Goal: Check status

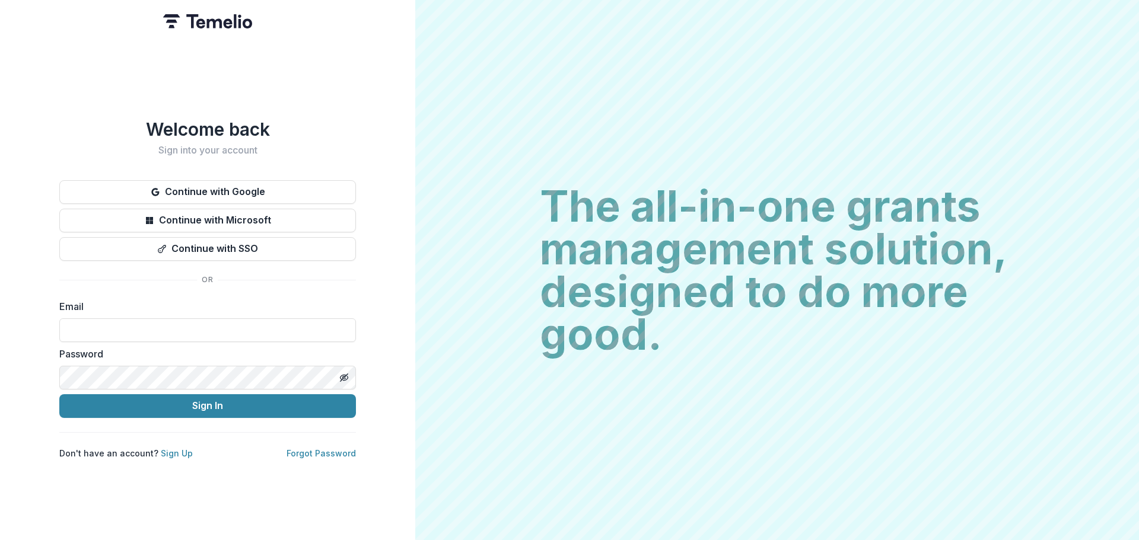
click at [206, 192] on button "Continue with Google" at bounding box center [207, 192] width 297 height 24
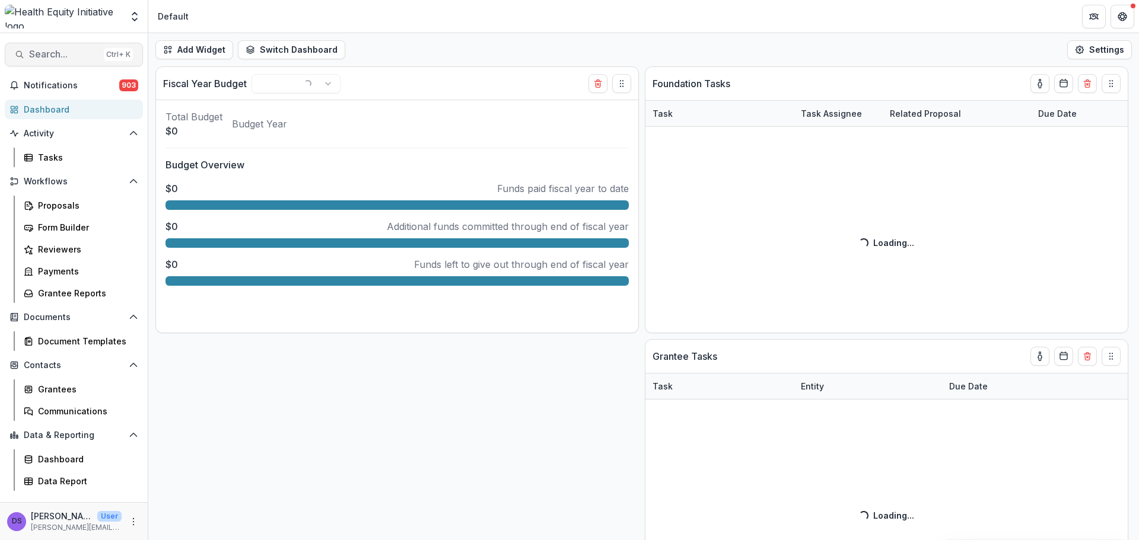
click at [55, 52] on span "Search..." at bounding box center [64, 54] width 70 height 11
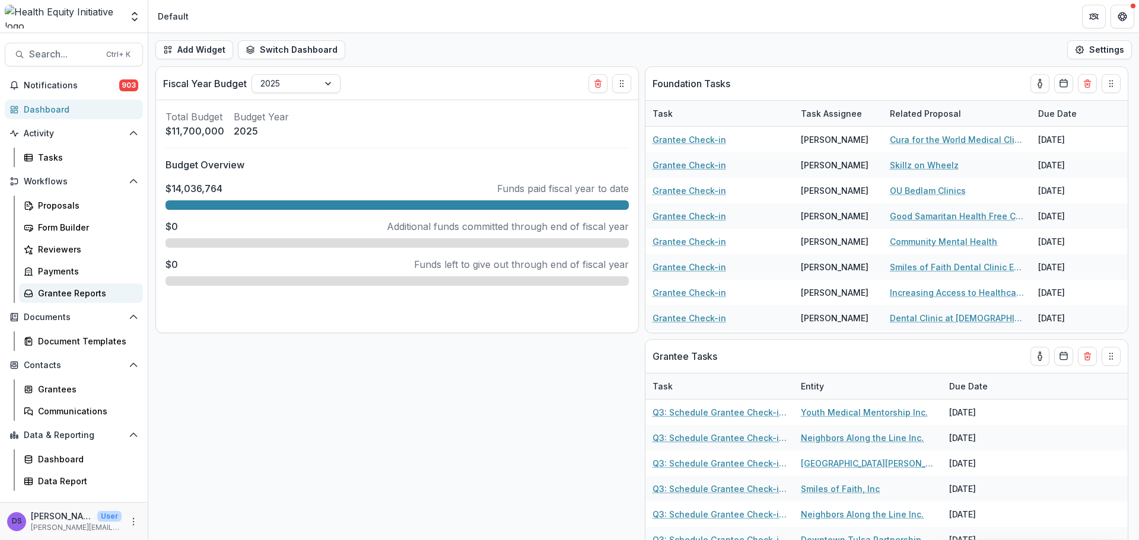
click at [89, 297] on div "Grantee Reports" at bounding box center [85, 293] width 95 height 12
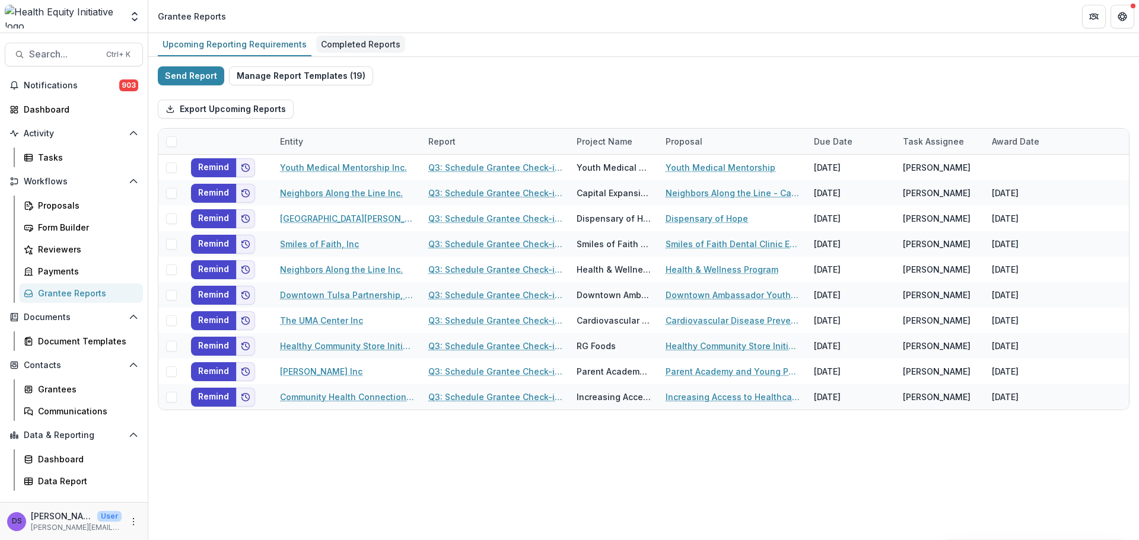
click at [329, 47] on div "Completed Reports" at bounding box center [360, 44] width 89 height 17
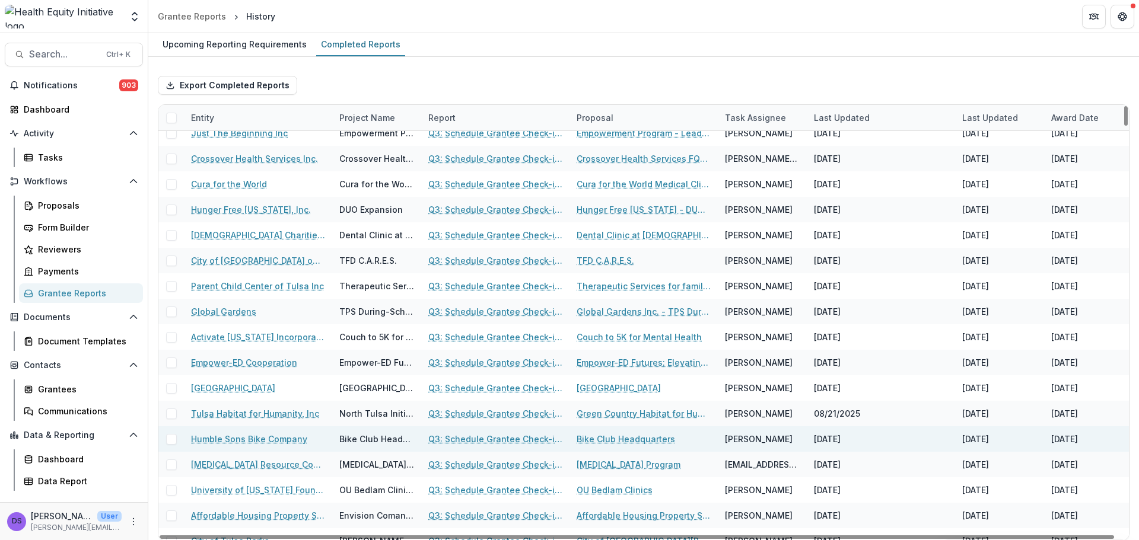
scroll to position [237, 0]
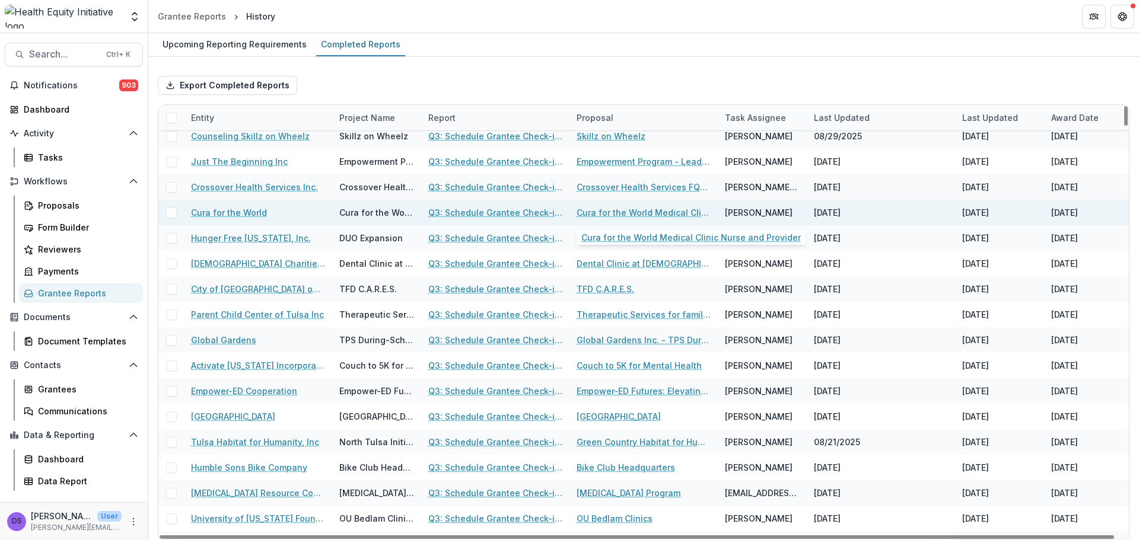
click at [664, 216] on link "Cura for the World Medical Clinic Nurse and Provider" at bounding box center [643, 212] width 134 height 12
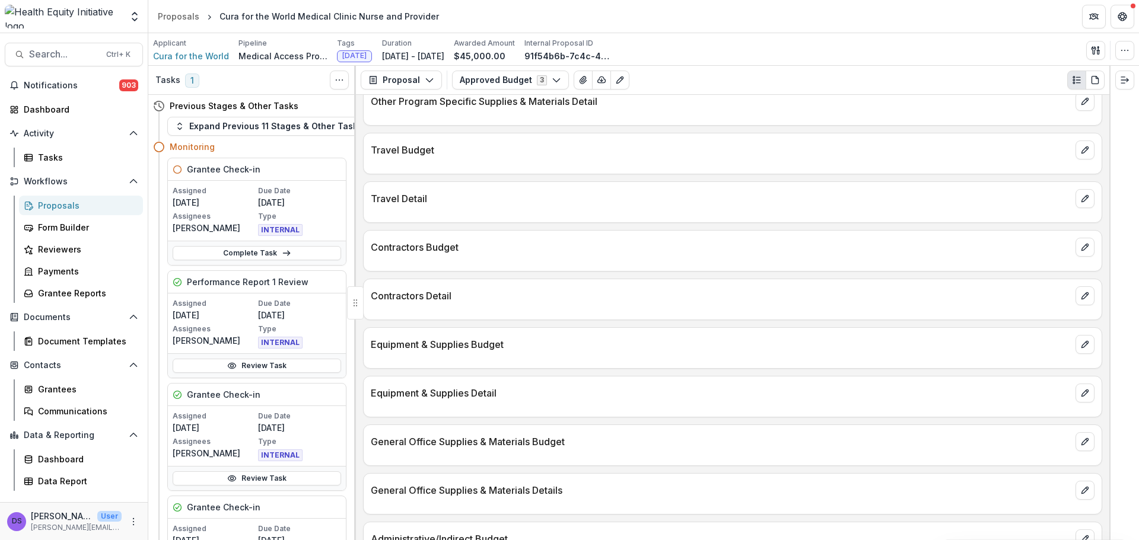
scroll to position [569, 0]
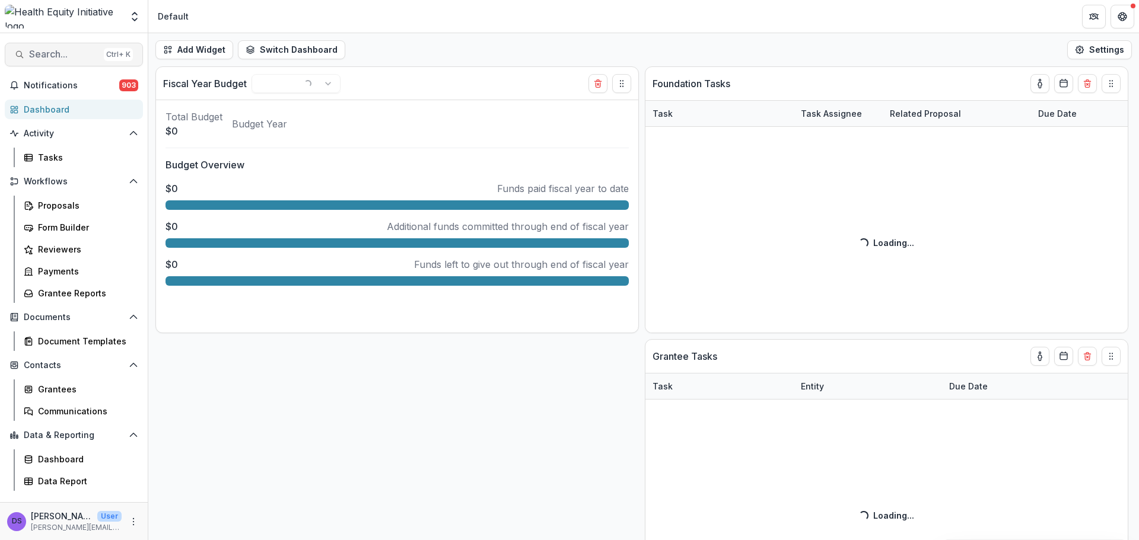
click at [54, 52] on span "Search..." at bounding box center [64, 54] width 70 height 11
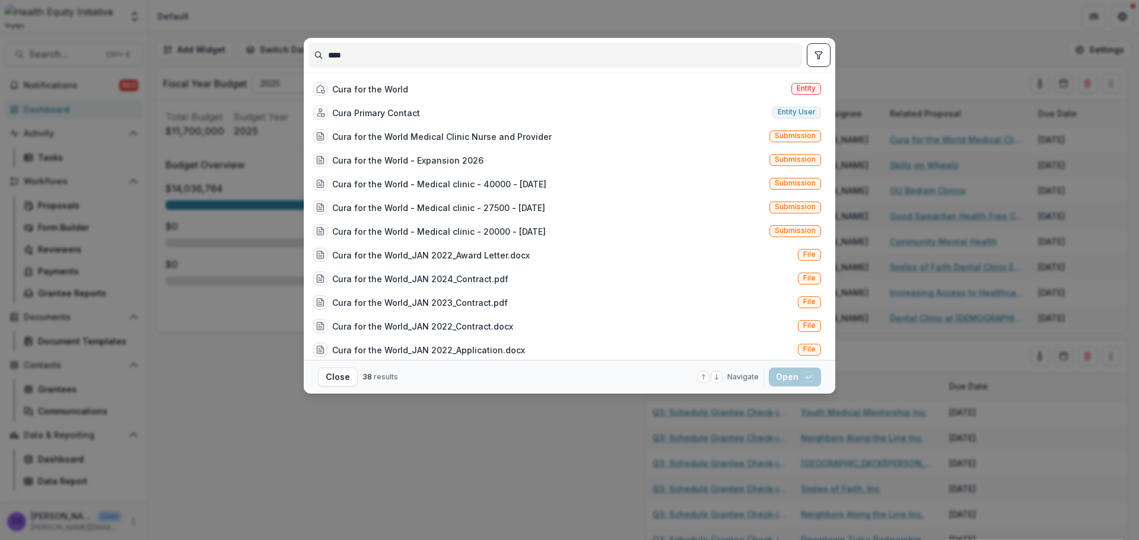
type input "****"
click at [375, 85] on div "Cura for the World" at bounding box center [370, 89] width 76 height 12
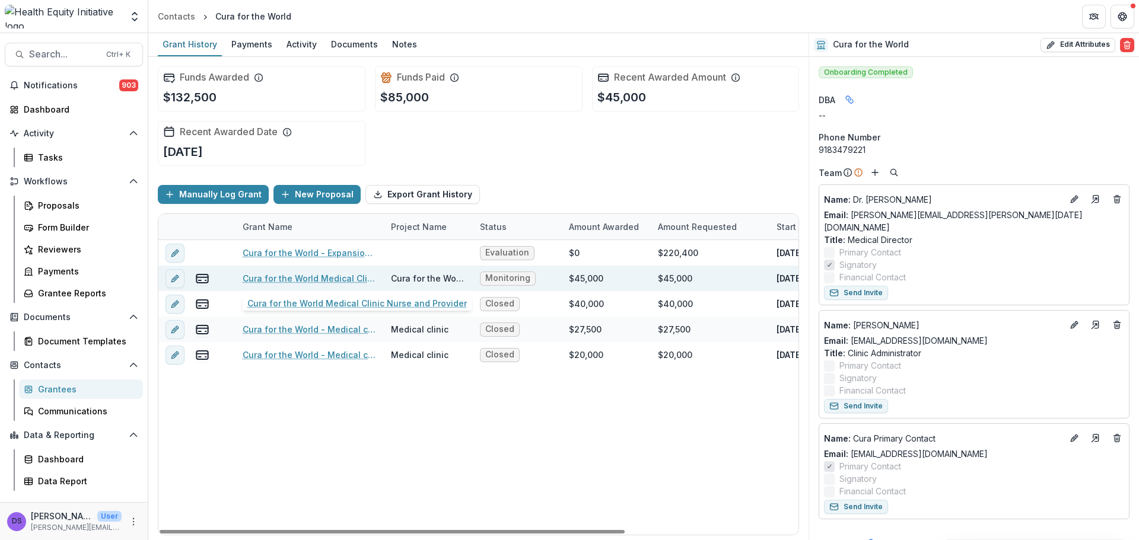
click at [330, 276] on link "Cura for the World Medical Clinic Nurse and Provider" at bounding box center [310, 278] width 134 height 12
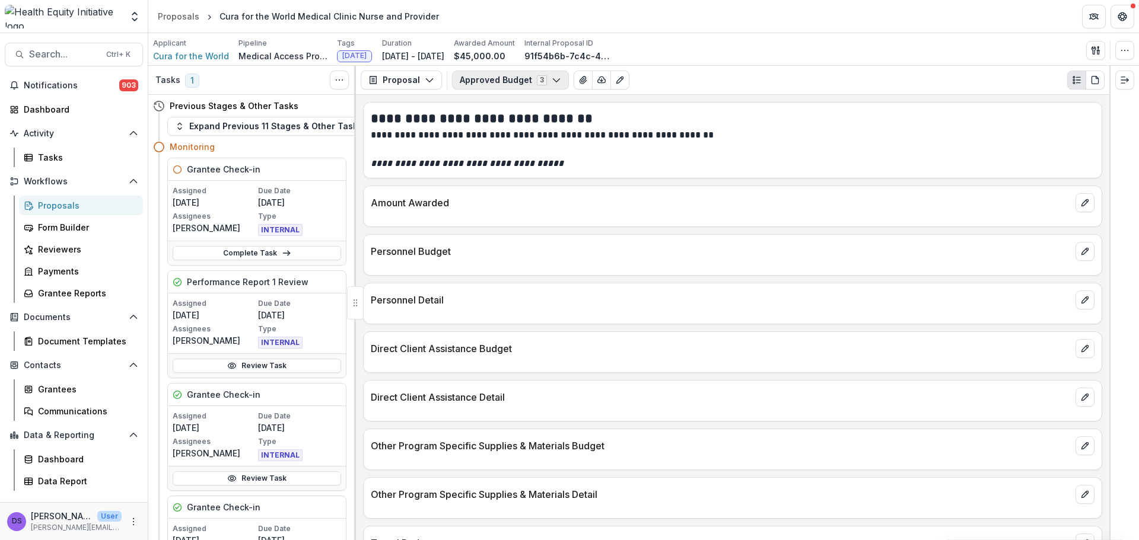
click at [504, 81] on button "Approved Budget 3" at bounding box center [510, 80] width 117 height 19
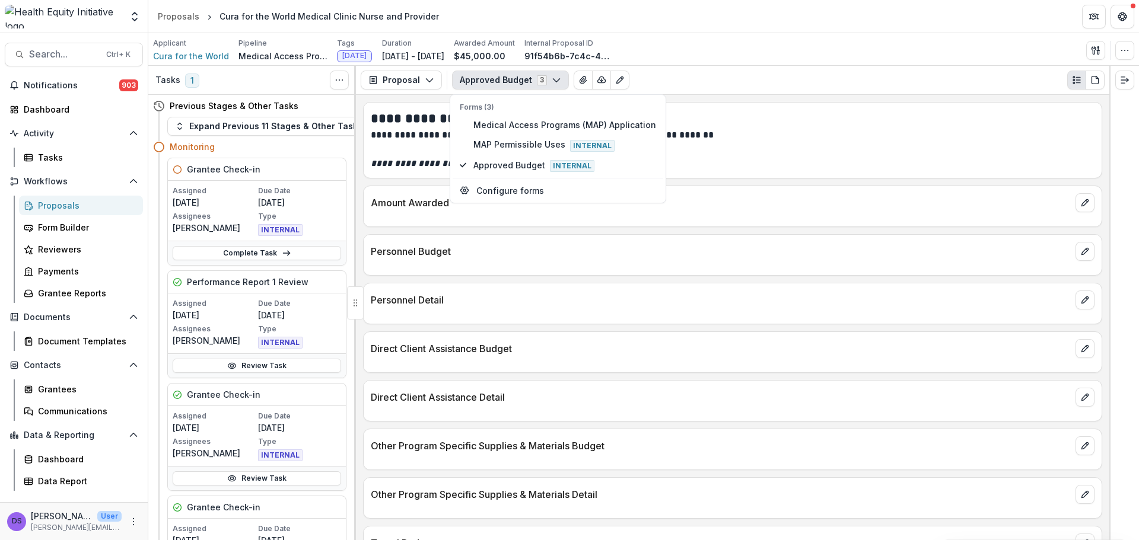
click at [504, 81] on button "Approved Budget 3" at bounding box center [510, 80] width 117 height 19
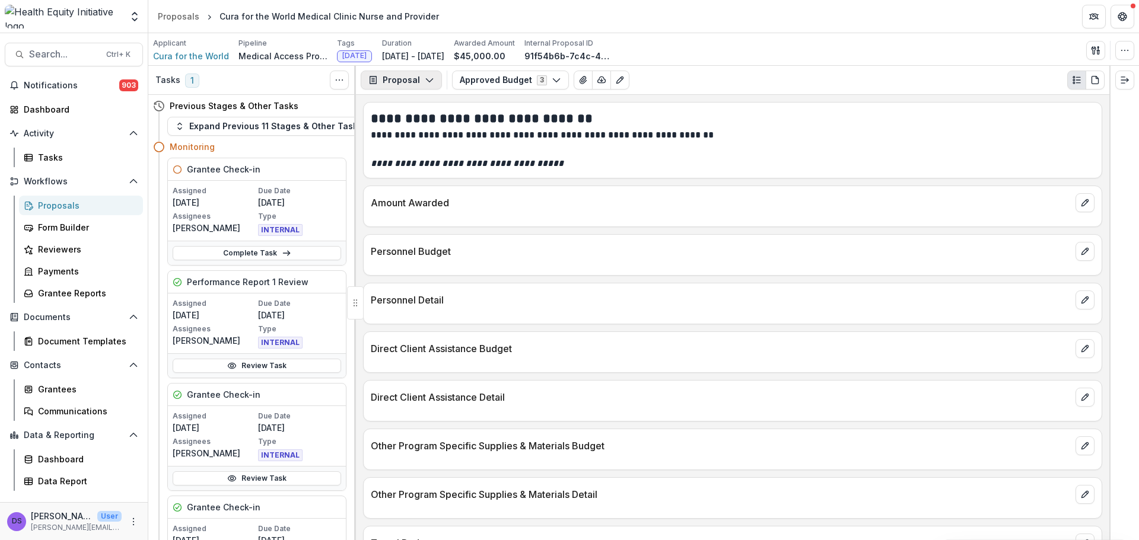
click at [426, 78] on icon "button" at bounding box center [429, 79] width 9 height 9
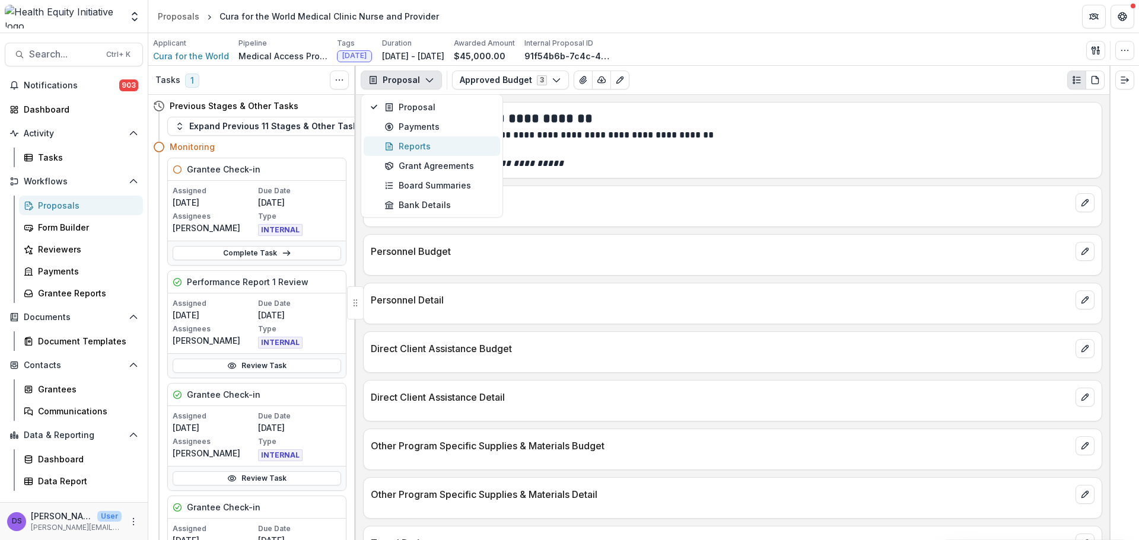
click at [426, 147] on div "Reports" at bounding box center [438, 146] width 109 height 12
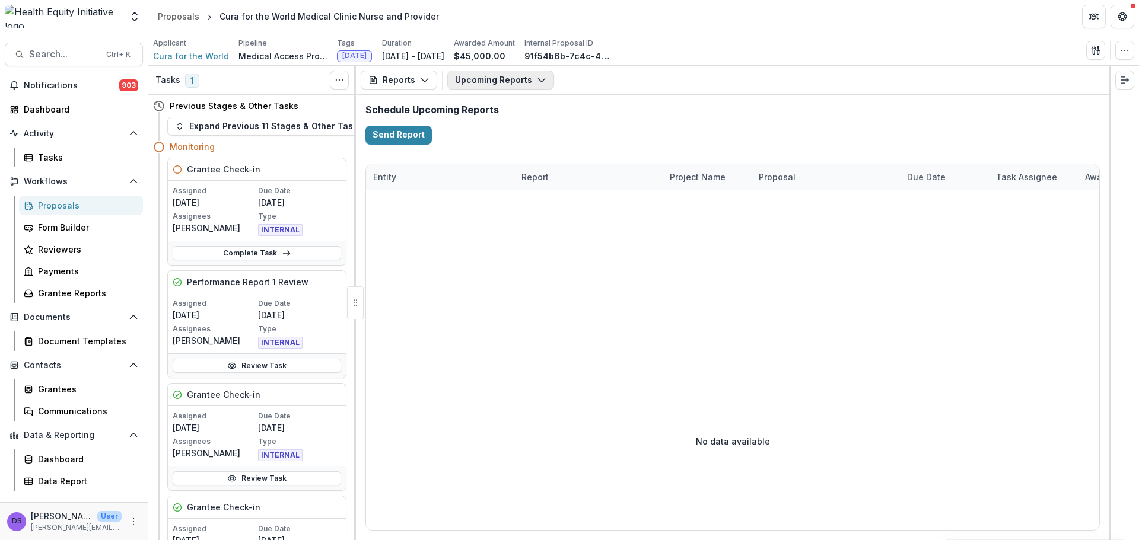
click at [508, 83] on button "Upcoming Reports" at bounding box center [500, 80] width 107 height 19
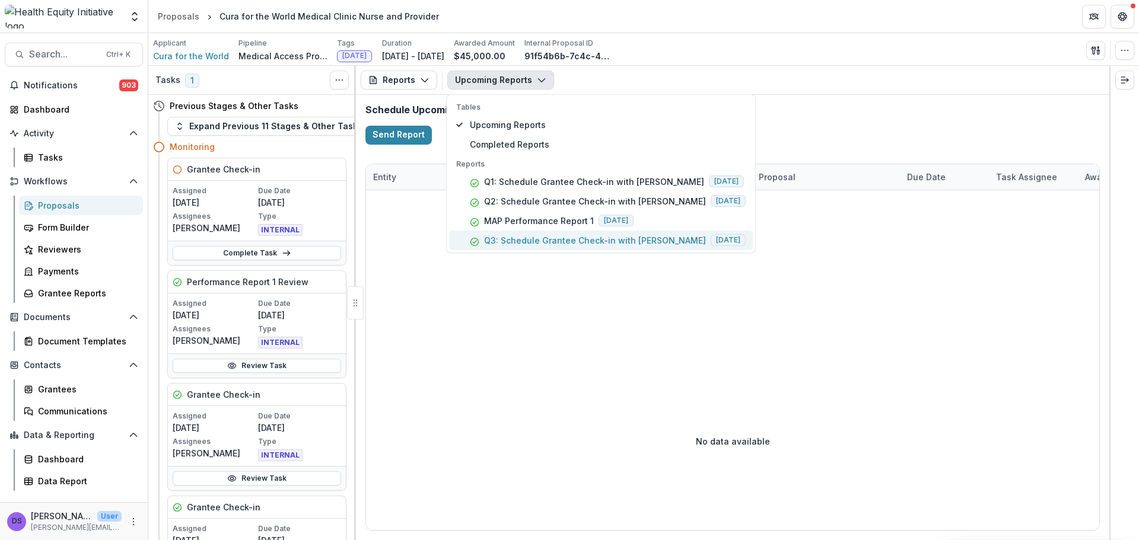
click at [492, 235] on p "Q3: Schedule Grantee Check-in with [PERSON_NAME]" at bounding box center [595, 240] width 222 height 12
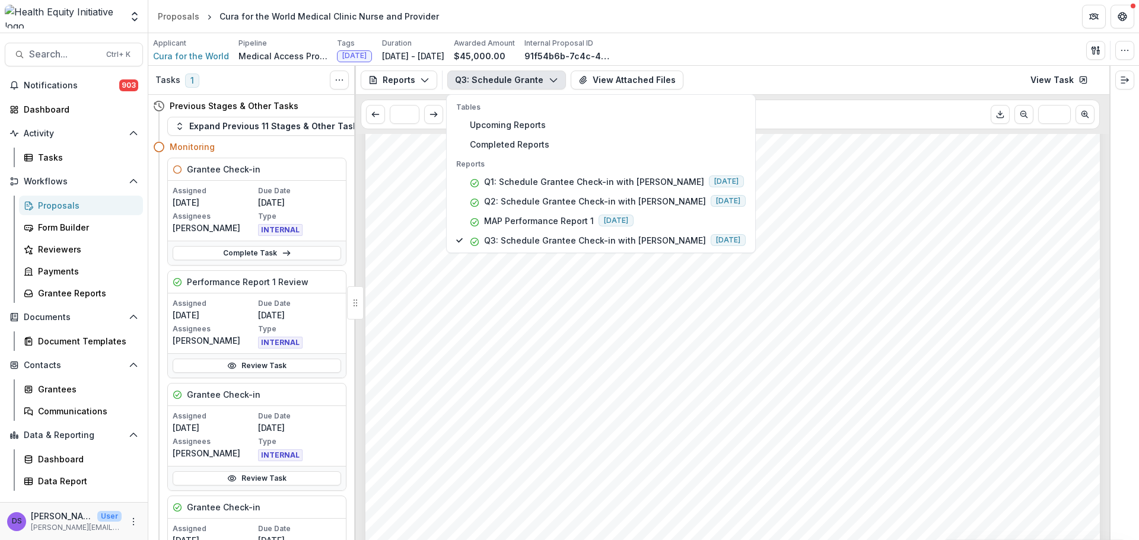
scroll to position [474, 0]
click at [856, 223] on div "- - - Submission Responses Q3: Schedule Grantee Check-in with [PERSON_NAME] As …" at bounding box center [732, 179] width 734 height 1039
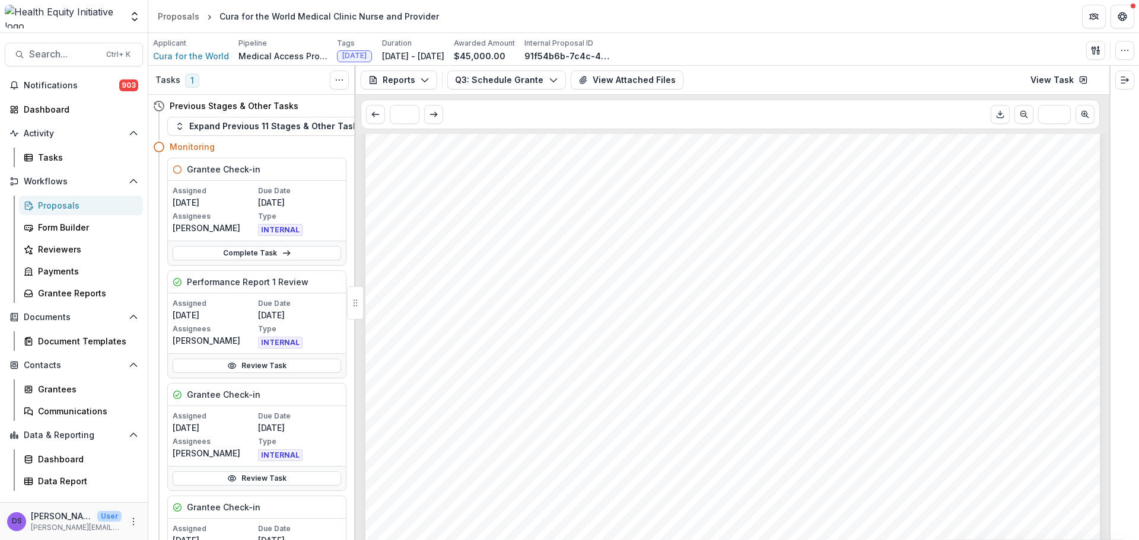
scroll to position [415, 0]
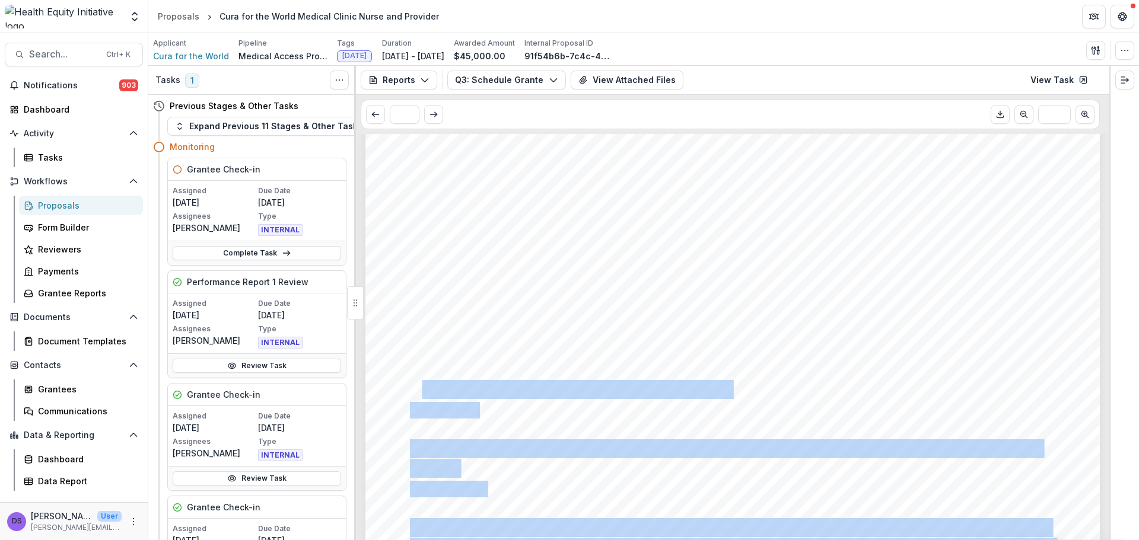
drag, startPoint x: 425, startPoint y: 394, endPoint x: 560, endPoint y: 404, distance: 135.0
click at [559, 403] on div "- - - Submission Responses Q3: Schedule Grantee Check-in with [PERSON_NAME] As …" at bounding box center [732, 238] width 734 height 1039
click at [562, 409] on div "- - - Submission Responses Q3: Schedule Grantee Check-in with [PERSON_NAME] As …" at bounding box center [732, 238] width 734 height 1039
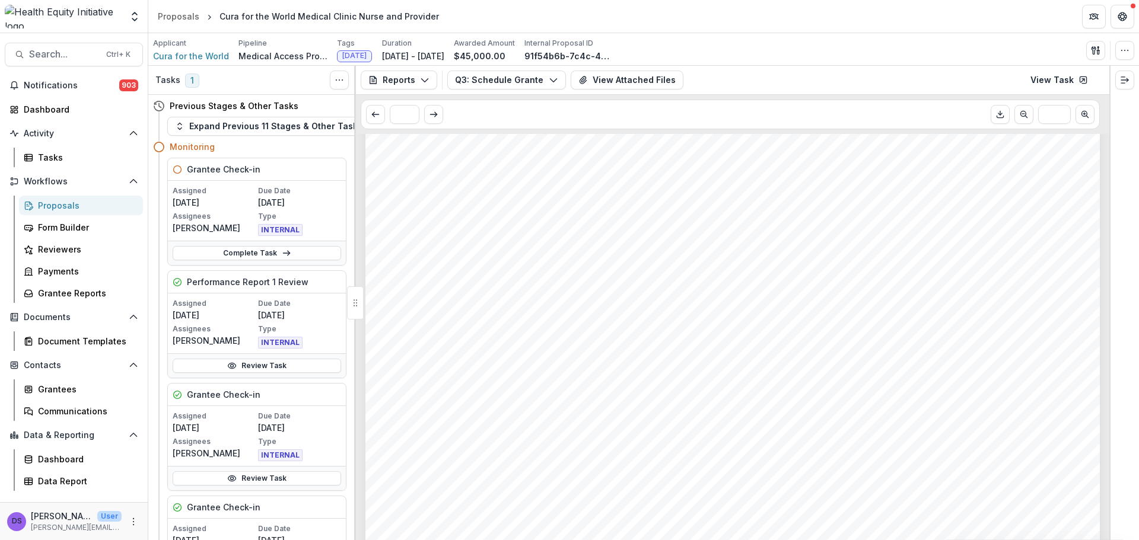
scroll to position [593, 0]
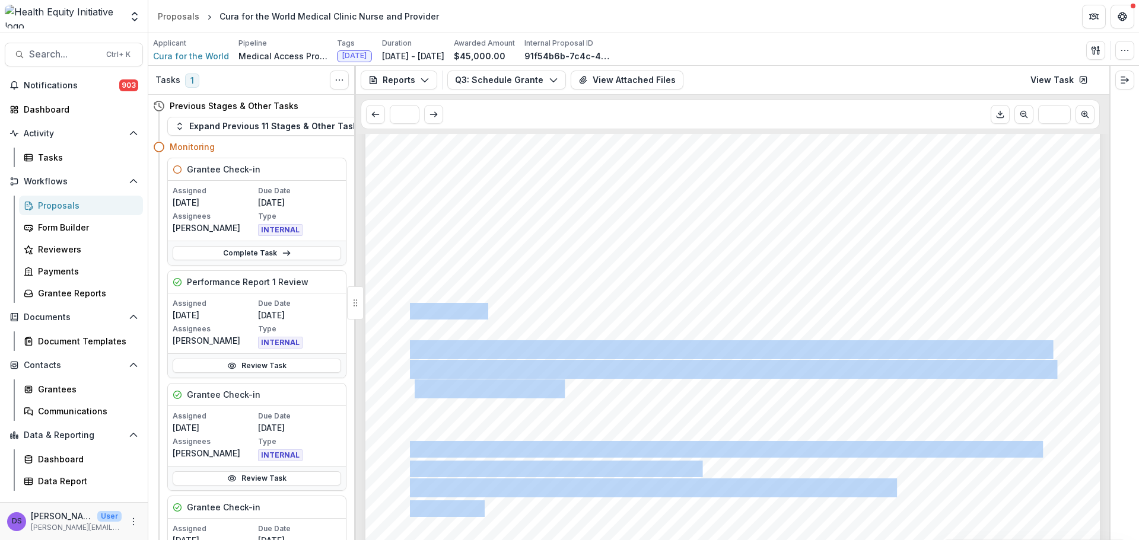
drag, startPoint x: 413, startPoint y: 313, endPoint x: 496, endPoint y: 316, distance: 83.7
click at [495, 314] on div "- - - Submission Responses Q3: Schedule Grantee Check-in with [PERSON_NAME] As …" at bounding box center [732, 60] width 734 height 1039
click at [500, 316] on div "- - - Submission Responses Q3: Schedule Grantee Check-in with [PERSON_NAME] As …" at bounding box center [732, 60] width 734 height 1039
drag, startPoint x: 417, startPoint y: 311, endPoint x: 506, endPoint y: 323, distance: 89.8
click at [506, 323] on div "- - - Submission Responses Q3: Schedule Grantee Check-in with [PERSON_NAME] As …" at bounding box center [732, 60] width 734 height 1039
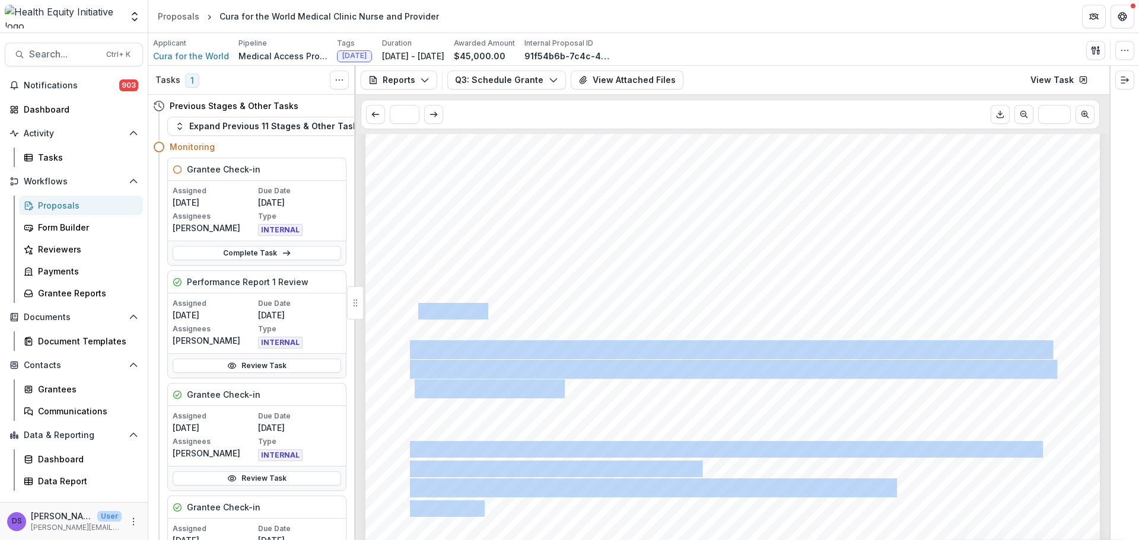
click at [506, 323] on div "- - - Submission Responses Q3: Schedule Grantee Check-in with [PERSON_NAME] As …" at bounding box center [732, 60] width 734 height 1039
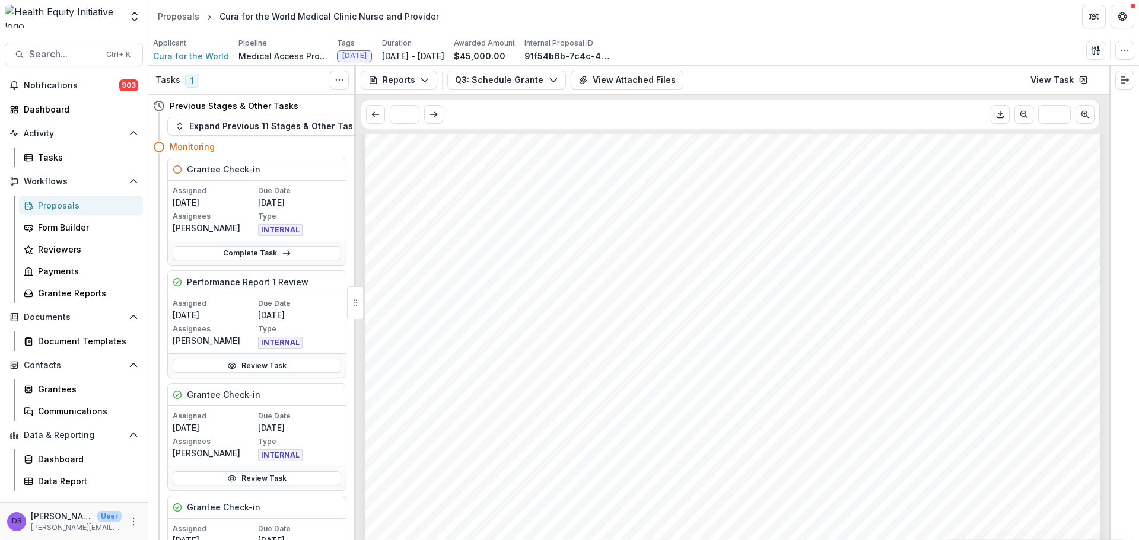
drag, startPoint x: 483, startPoint y: 310, endPoint x: 418, endPoint y: 309, distance: 64.6
click at [418, 309] on div "- - - Submission Responses Q3: Schedule Grantee Check-in with [PERSON_NAME] As …" at bounding box center [732, 60] width 734 height 1039
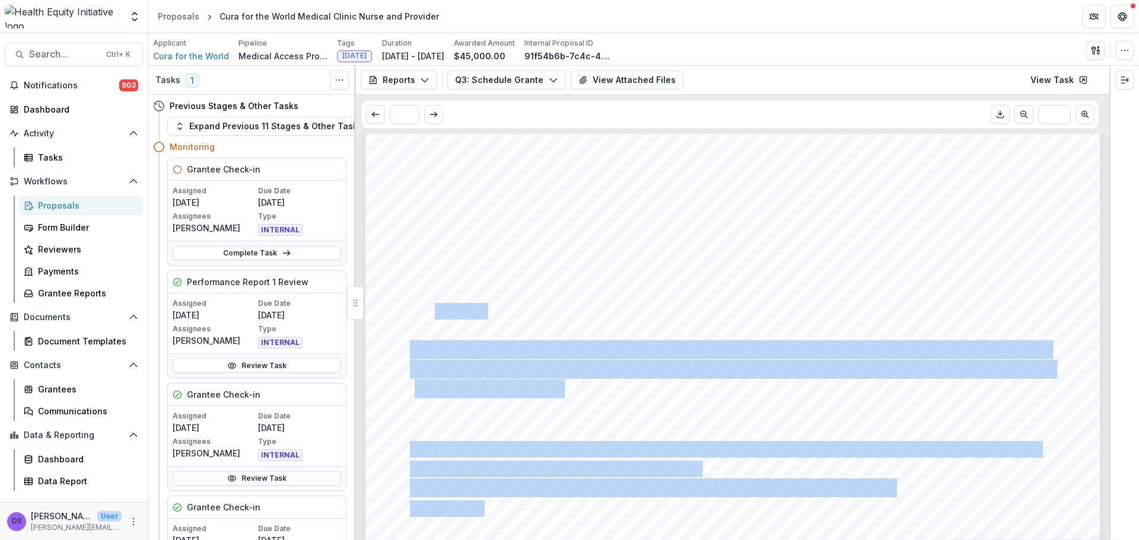
drag, startPoint x: 430, startPoint y: 315, endPoint x: 480, endPoint y: 320, distance: 50.1
click at [480, 320] on div "- - - Submission Responses Q3: Schedule Grantee Check-in with [PERSON_NAME] As …" at bounding box center [732, 60] width 734 height 1039
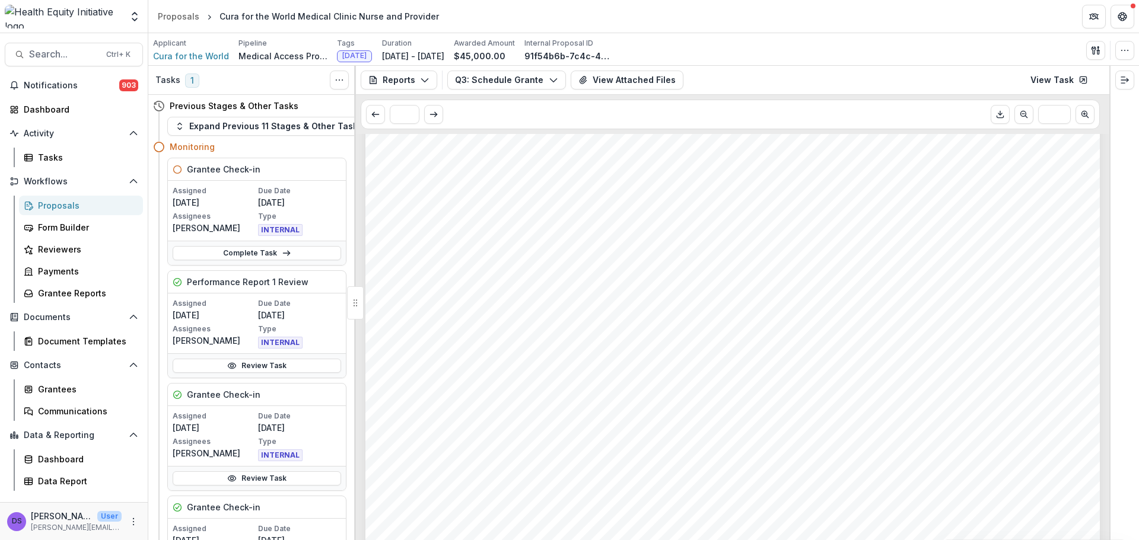
drag, startPoint x: 415, startPoint y: 305, endPoint x: 477, endPoint y: 311, distance: 63.1
click at [476, 311] on span "$16,196.00" at bounding box center [447, 311] width 74 height 15
click at [477, 311] on span "$16,196.00" at bounding box center [447, 311] width 74 height 15
click at [511, 307] on div "- - - Submission Responses Q3: Schedule Grantee Check-in with [PERSON_NAME] As …" at bounding box center [732, 60] width 734 height 1039
click at [536, 324] on div "- - - Submission Responses Q3: Schedule Grantee Check-in with [PERSON_NAME] As …" at bounding box center [732, 60] width 734 height 1039
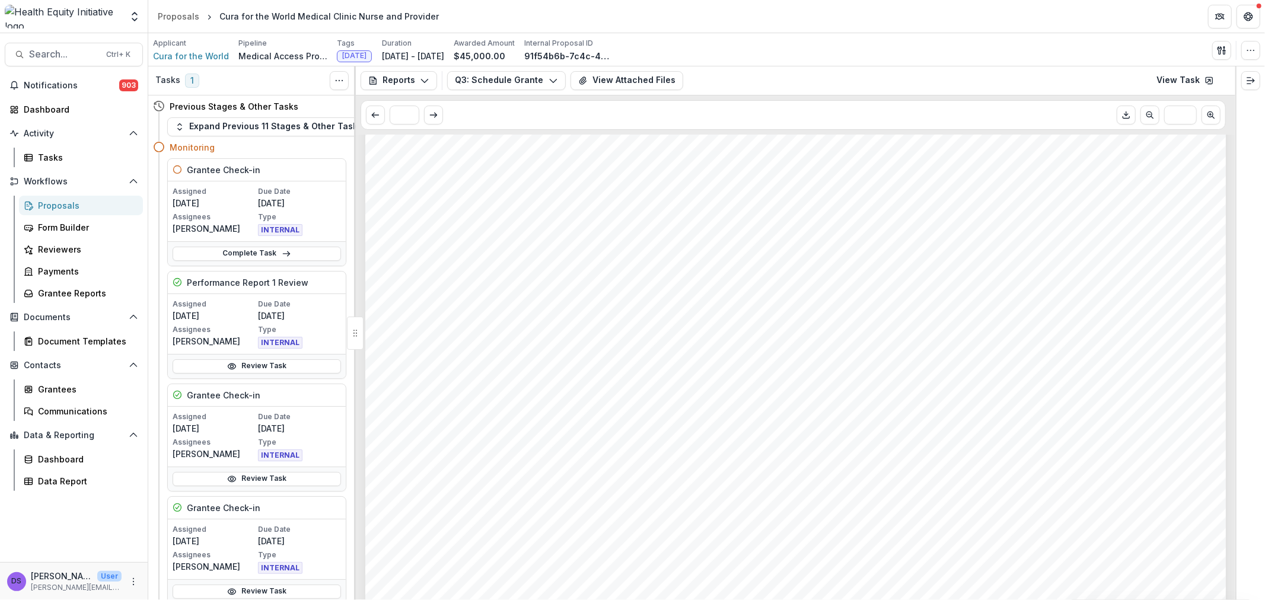
scroll to position [197, 0]
